Goal: Information Seeking & Learning: Learn about a topic

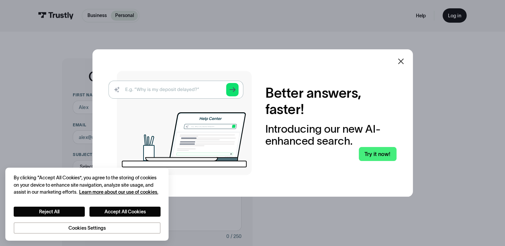
drag, startPoint x: 0, startPoint y: 0, endPoint x: 402, endPoint y: 61, distance: 406.3
click at [401, 61] on icon at bounding box center [401, 61] width 8 height 8
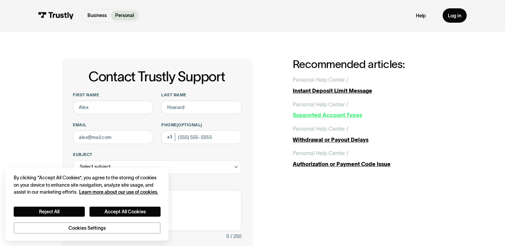
click at [348, 117] on div "Supported Account Types" at bounding box center [368, 115] width 150 height 8
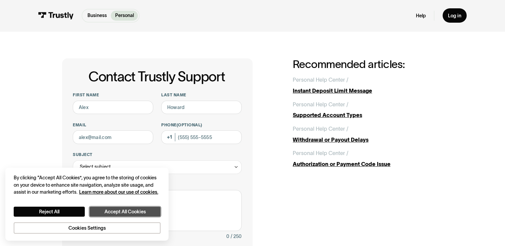
click at [129, 212] on button "Accept All Cookies" at bounding box center [124, 212] width 71 height 10
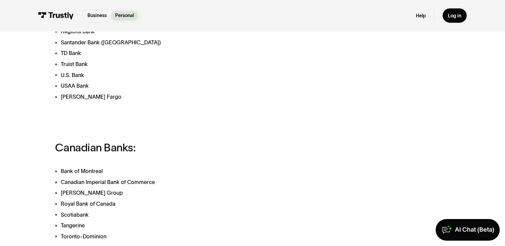
scroll to position [400, 0]
